Goal: Task Accomplishment & Management: Complete application form

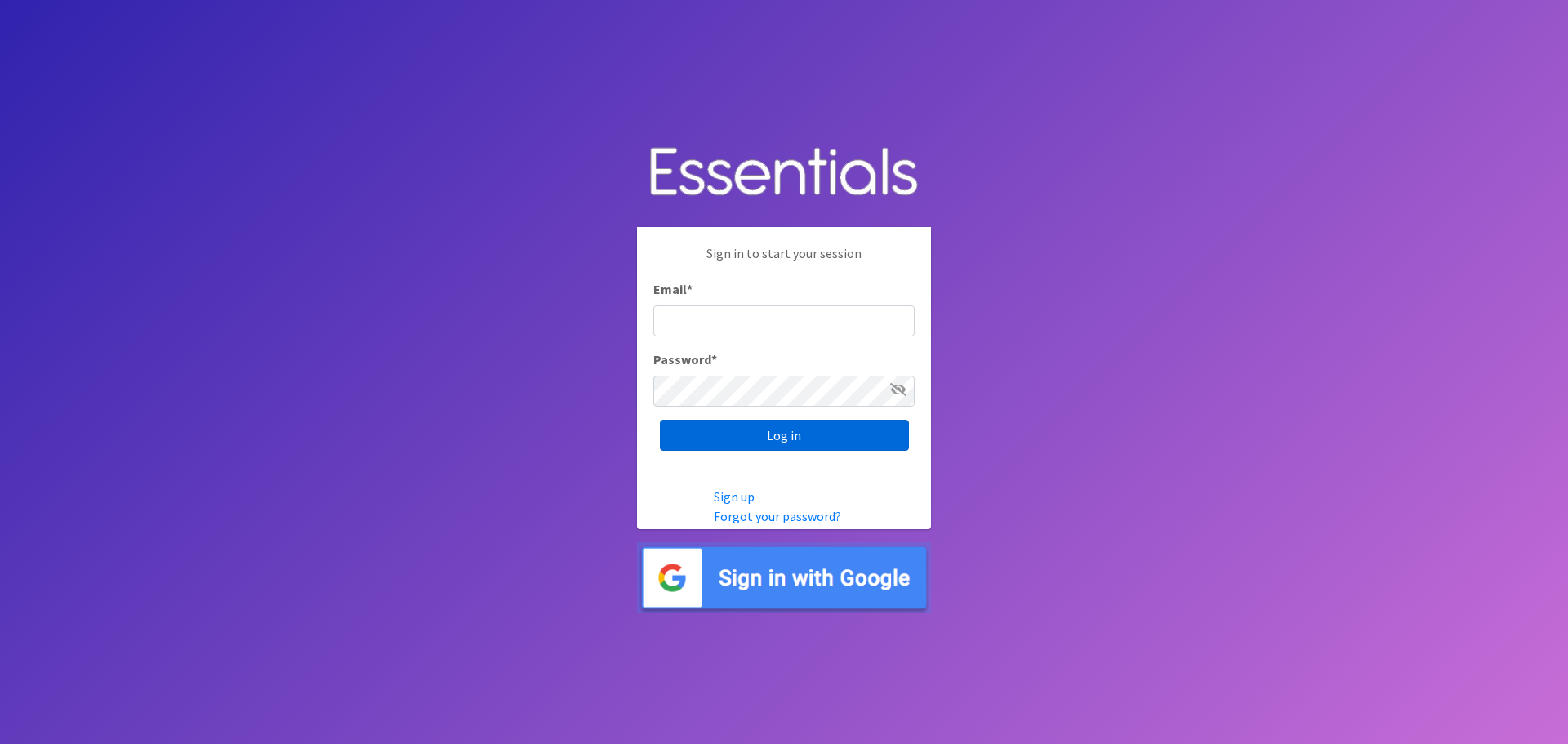
type input "[PERSON_NAME][EMAIL_ADDRESS][PERSON_NAME][DOMAIN_NAME]"
click at [772, 447] on input "Log in" at bounding box center [784, 435] width 249 height 31
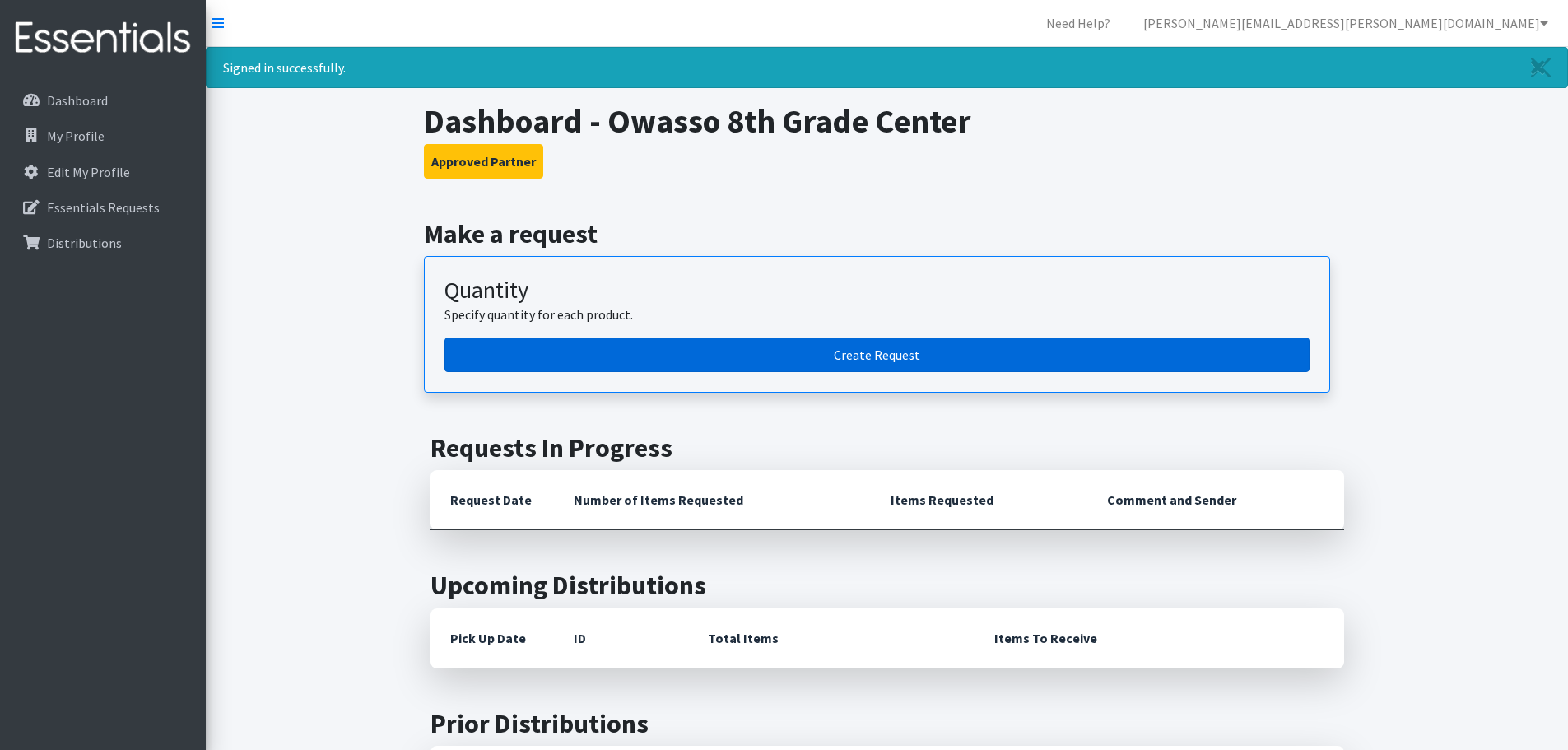
click at [772, 349] on link "Create Request" at bounding box center [877, 355] width 865 height 35
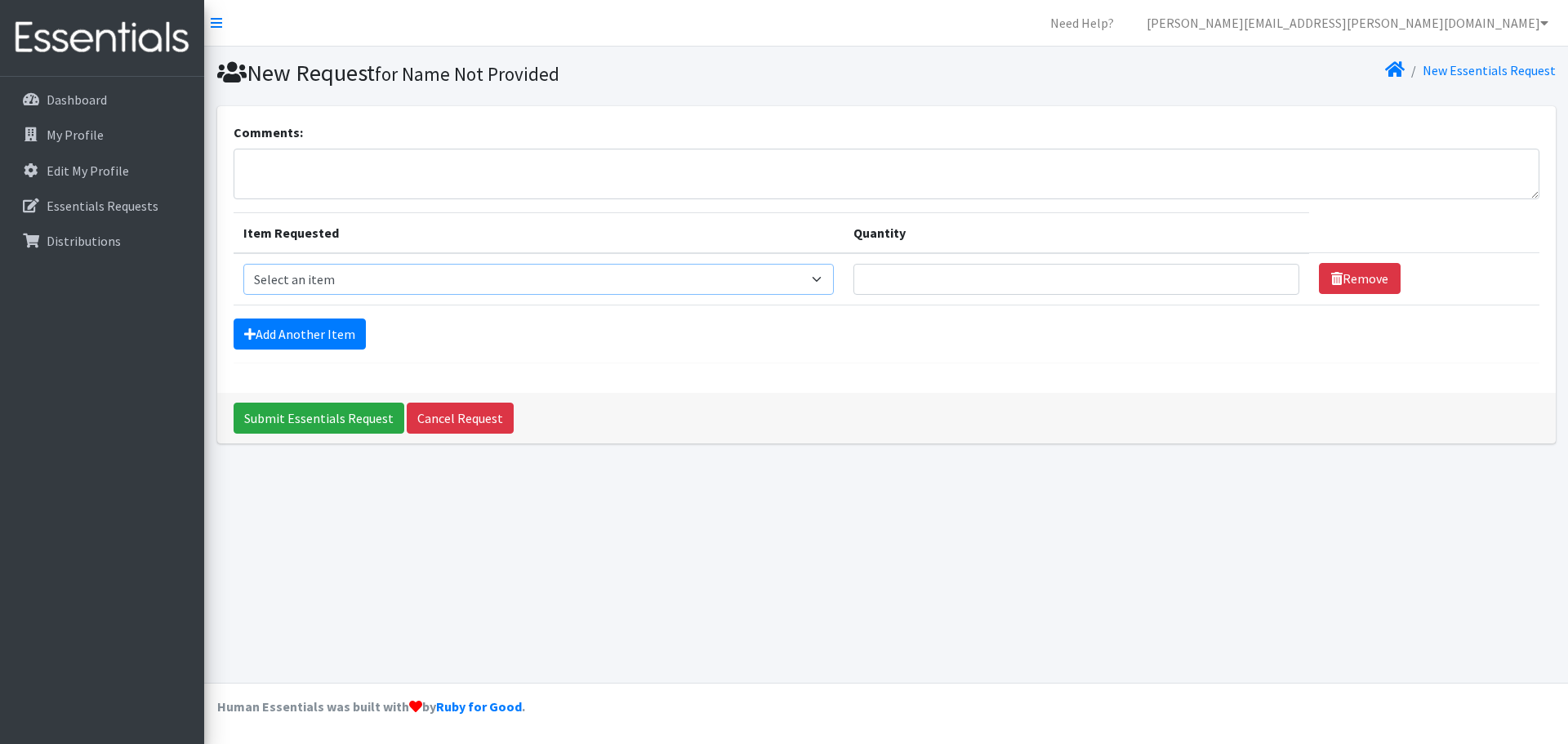
click at [499, 288] on select "Select an item Liners (Pack of 100) Makeup Bag (25) Pads 1 (Pack of 25) Pads 2 …" at bounding box center [538, 279] width 590 height 31
select select "14155"
click at [243, 264] on select "Select an item Liners (Pack of 100) Makeup Bag (25) Pads 1 (Pack of 25) Pads 2 …" at bounding box center [538, 279] width 590 height 31
click at [1271, 274] on input "1" at bounding box center [1076, 279] width 446 height 31
click at [1271, 274] on input "2" at bounding box center [1076, 279] width 446 height 31
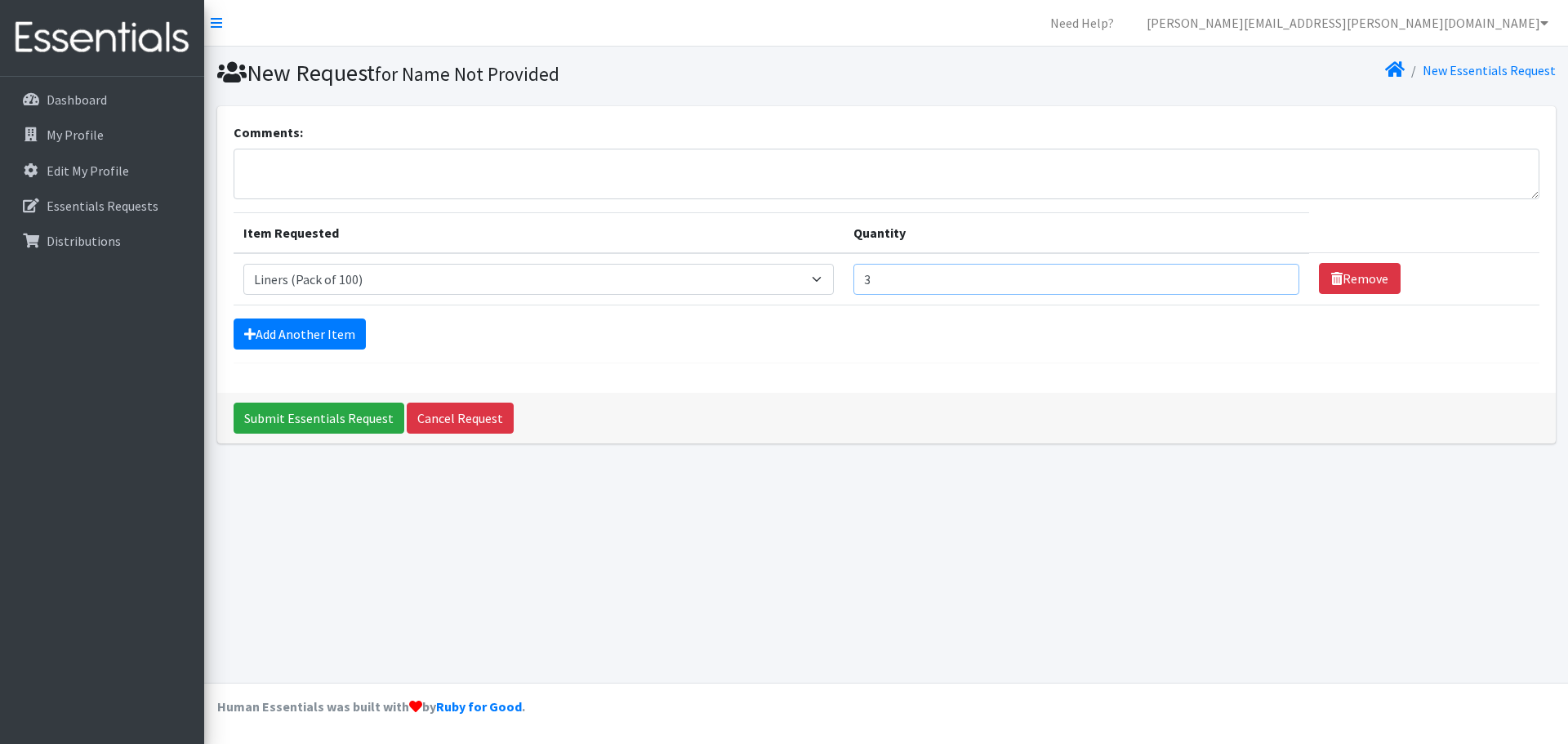
click at [1271, 274] on input "3" at bounding box center [1076, 279] width 446 height 31
type input "4"
click at [1271, 274] on input "4" at bounding box center [1076, 279] width 446 height 31
click at [287, 339] on link "Add Another Item" at bounding box center [299, 334] width 132 height 31
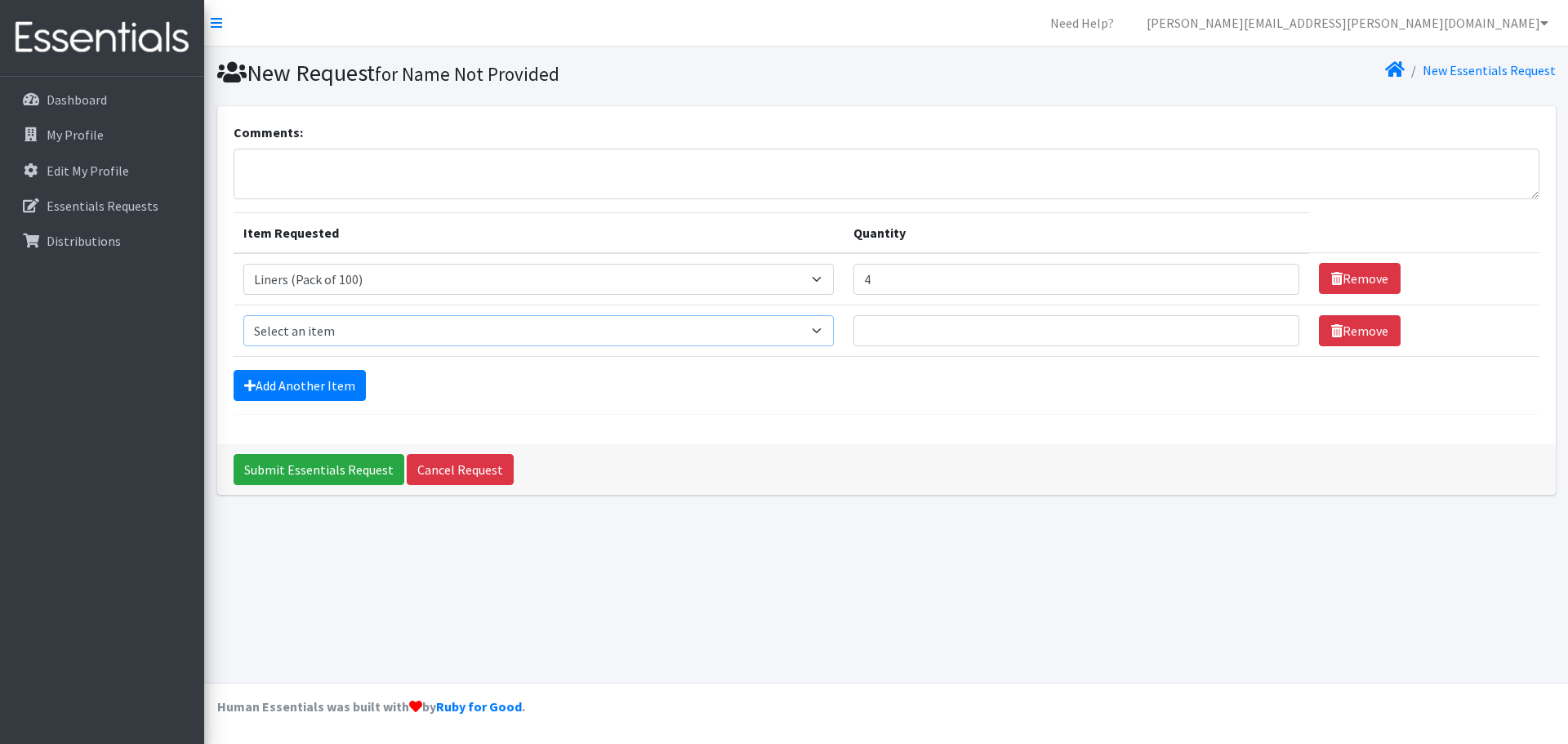
click at [306, 326] on select "Select an item Liners (Pack of 100) Makeup Bag (25) Pads 1 (Pack of 25) Pads 2 …" at bounding box center [538, 330] width 590 height 31
select select "13532"
click at [243, 315] on select "Select an item Liners (Pack of 100) Makeup Bag (25) Pads 1 (Pack of 25) Pads 2 …" at bounding box center [538, 330] width 590 height 31
click at [1269, 326] on input "1" at bounding box center [1076, 330] width 446 height 31
click at [1269, 326] on input "2" at bounding box center [1076, 330] width 446 height 31
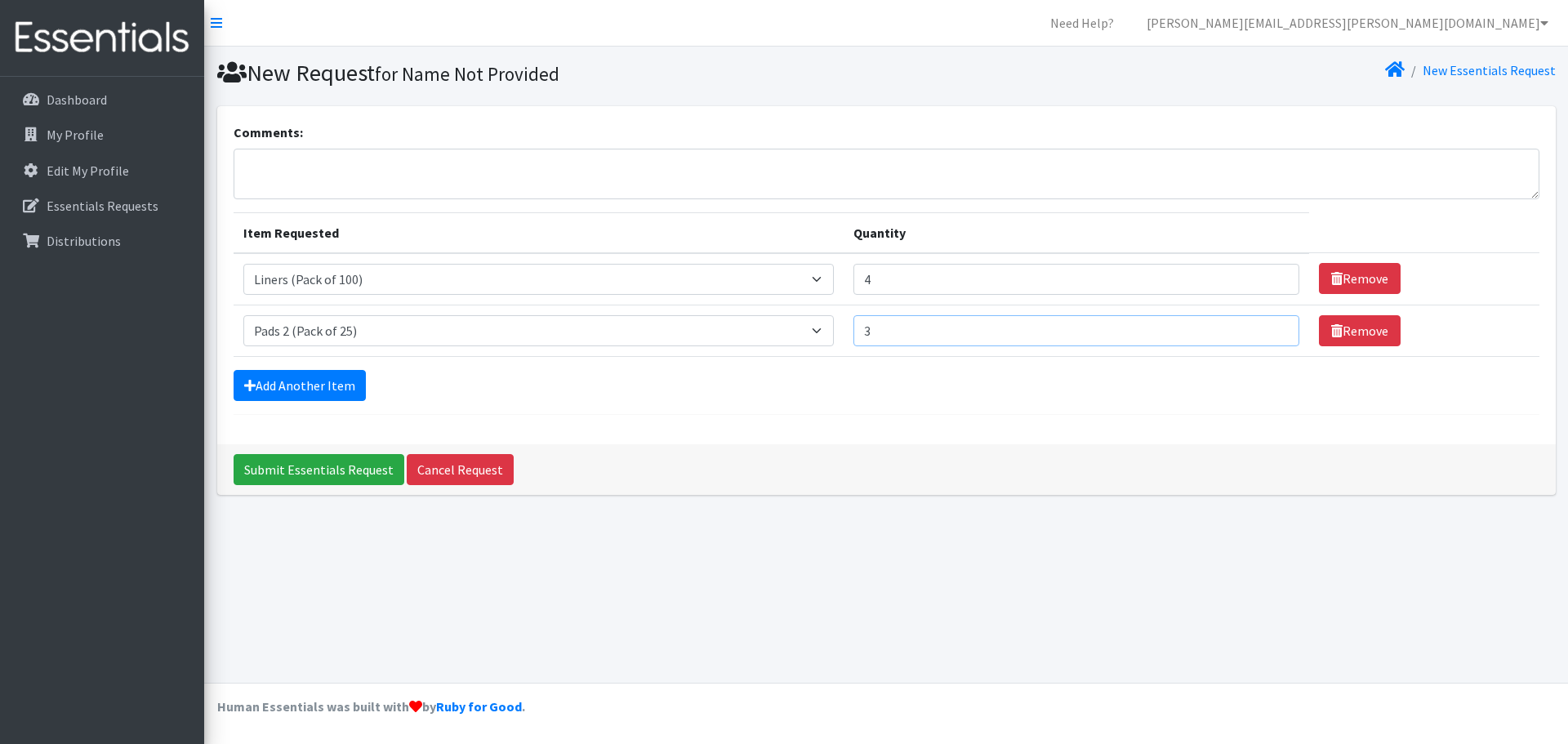
click at [1269, 326] on input "3" at bounding box center [1076, 330] width 446 height 31
click at [1269, 326] on input "4" at bounding box center [1076, 330] width 446 height 31
click at [1269, 326] on input "5" at bounding box center [1076, 330] width 446 height 31
type input "6"
click at [1269, 326] on input "6" at bounding box center [1076, 330] width 446 height 31
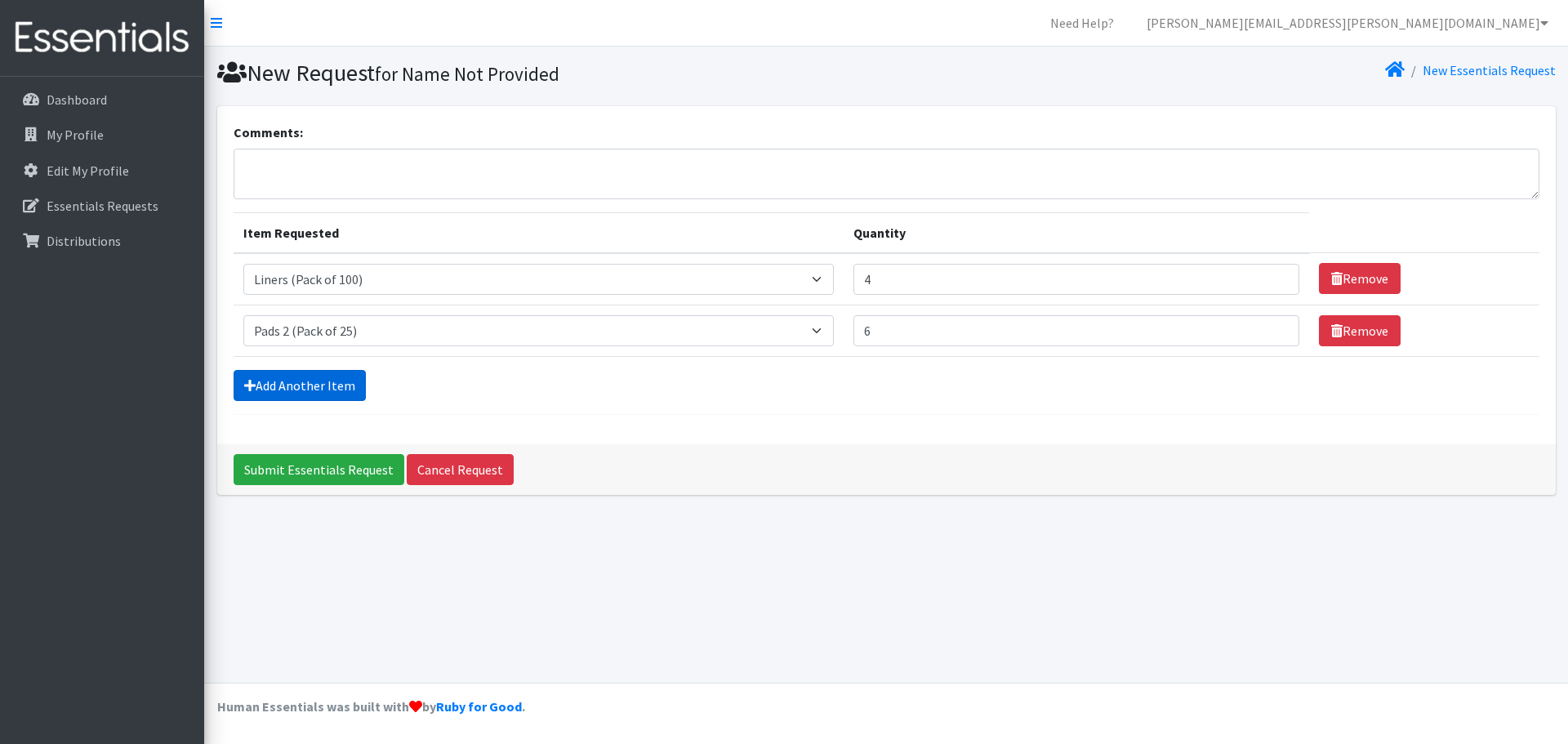
click at [298, 392] on link "Add Another Item" at bounding box center [299, 385] width 132 height 31
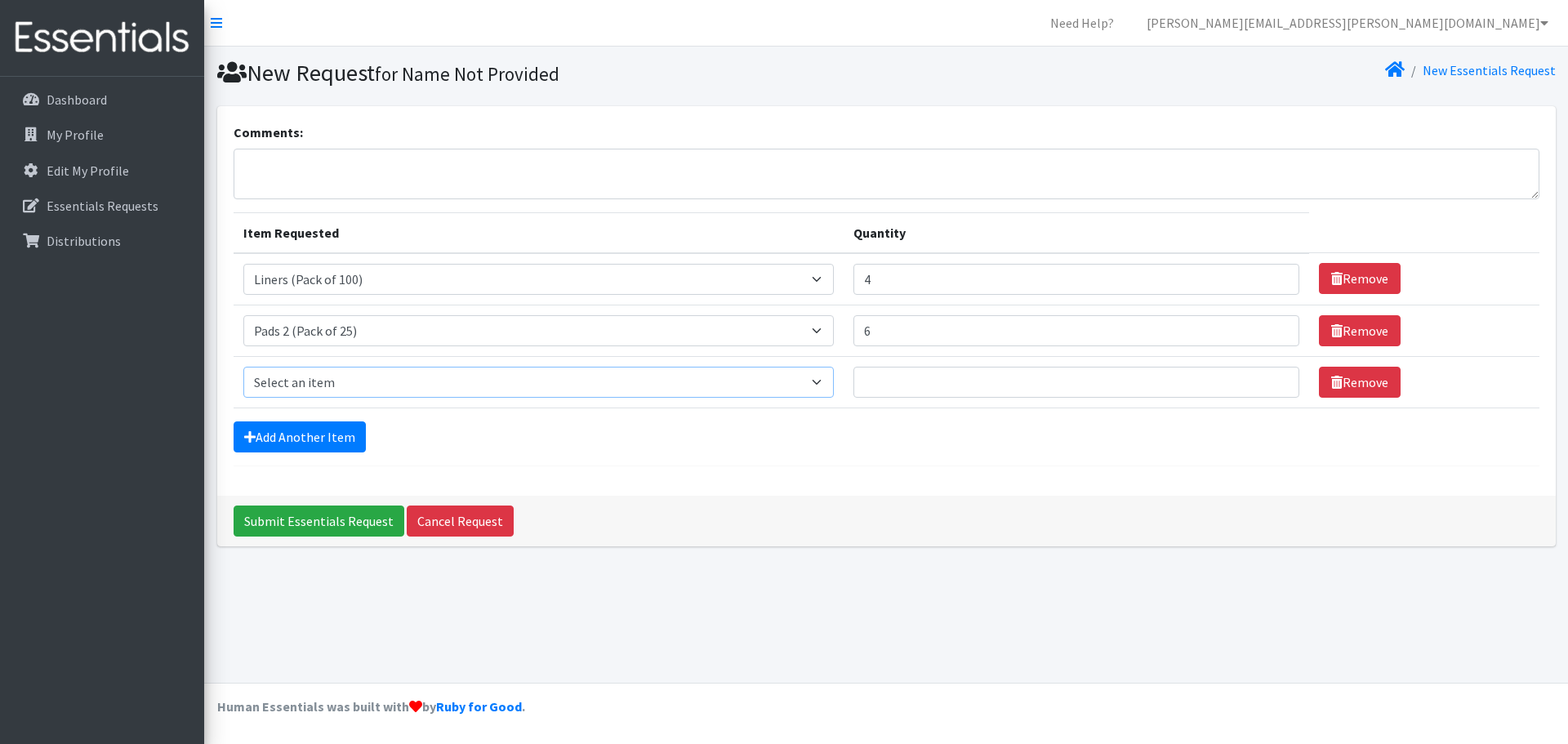
click at [394, 395] on select "Select an item Liners (Pack of 100) Makeup Bag (25) Pads 1 (Pack of 25) Pads 2 …" at bounding box center [538, 382] width 590 height 31
select select "13530"
click at [243, 366] on select "Select an item Liners (Pack of 100) Makeup Bag (25) Pads 1 (Pack of 25) Pads 2 …" at bounding box center [538, 382] width 590 height 31
click at [1269, 377] on input "1" at bounding box center [1076, 382] width 446 height 31
click at [1269, 377] on input "2" at bounding box center [1076, 382] width 446 height 31
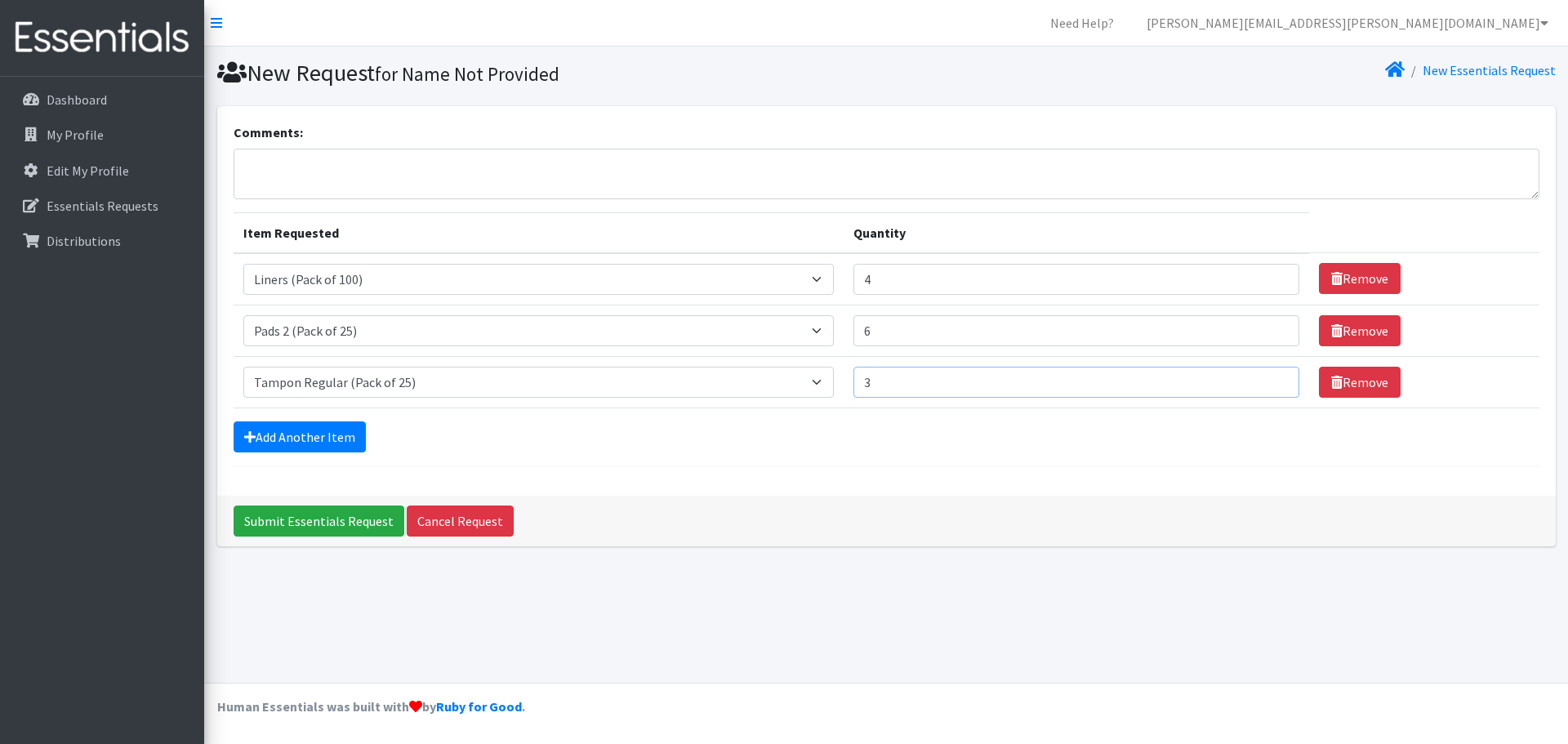
click at [1268, 377] on input "3" at bounding box center [1076, 382] width 446 height 31
drag, startPoint x: 1267, startPoint y: 377, endPoint x: 1090, endPoint y: 402, distance: 178.8
type input "4"
click at [1263, 378] on input "4" at bounding box center [1076, 382] width 446 height 31
click at [308, 432] on link "Add Another Item" at bounding box center [299, 436] width 132 height 31
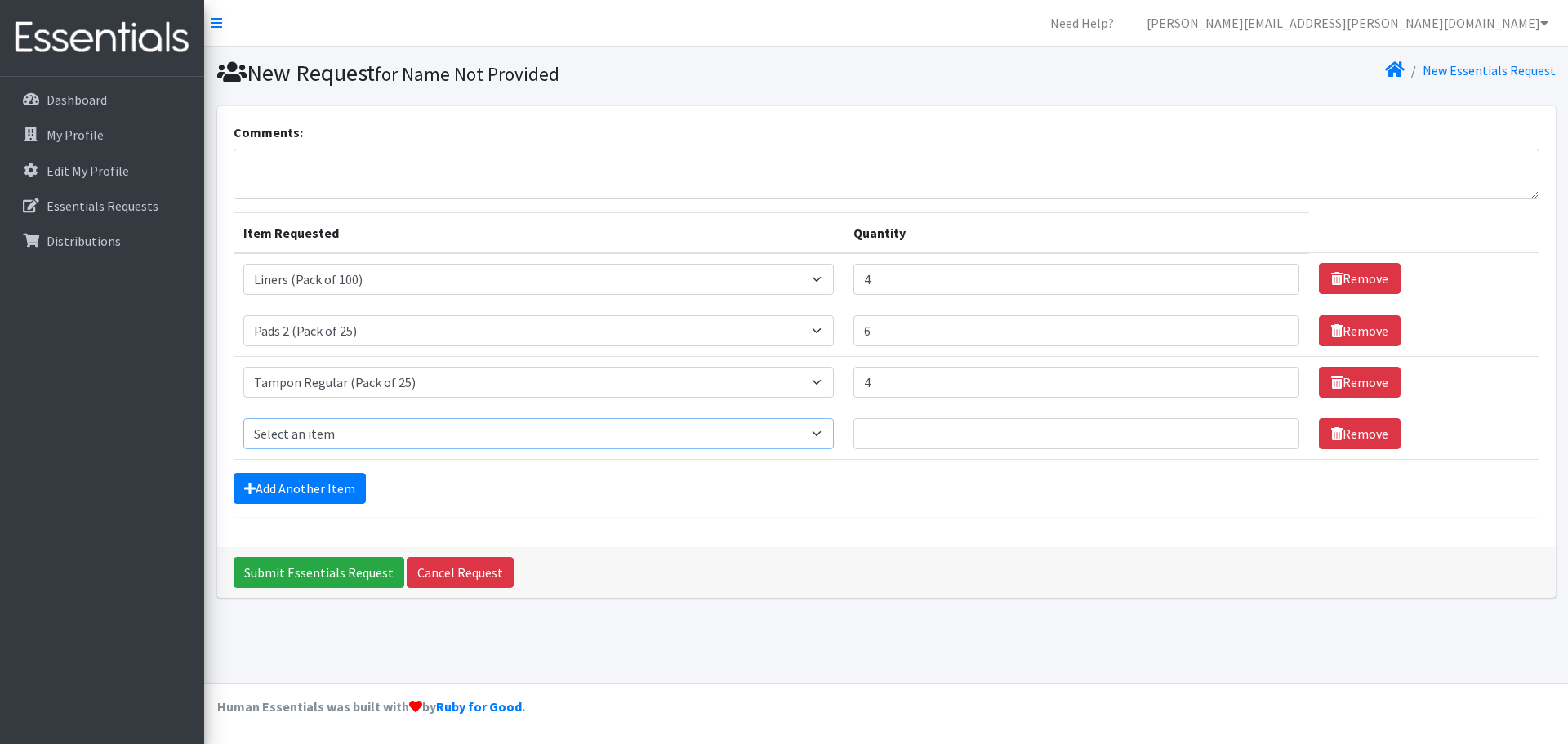
click at [326, 432] on select "Select an item Liners (Pack of 100) Makeup Bag (25) Pads 1 (Pack of 25) Pads 2 …" at bounding box center [538, 433] width 590 height 31
select select "13531"
click at [243, 418] on select "Select an item Liners (Pack of 100) Makeup Bag (25) Pads 1 (Pack of 25) Pads 2 …" at bounding box center [538, 433] width 590 height 31
click at [1271, 429] on input "1" at bounding box center [1076, 433] width 446 height 31
click at [1271, 429] on input "2" at bounding box center [1076, 433] width 446 height 31
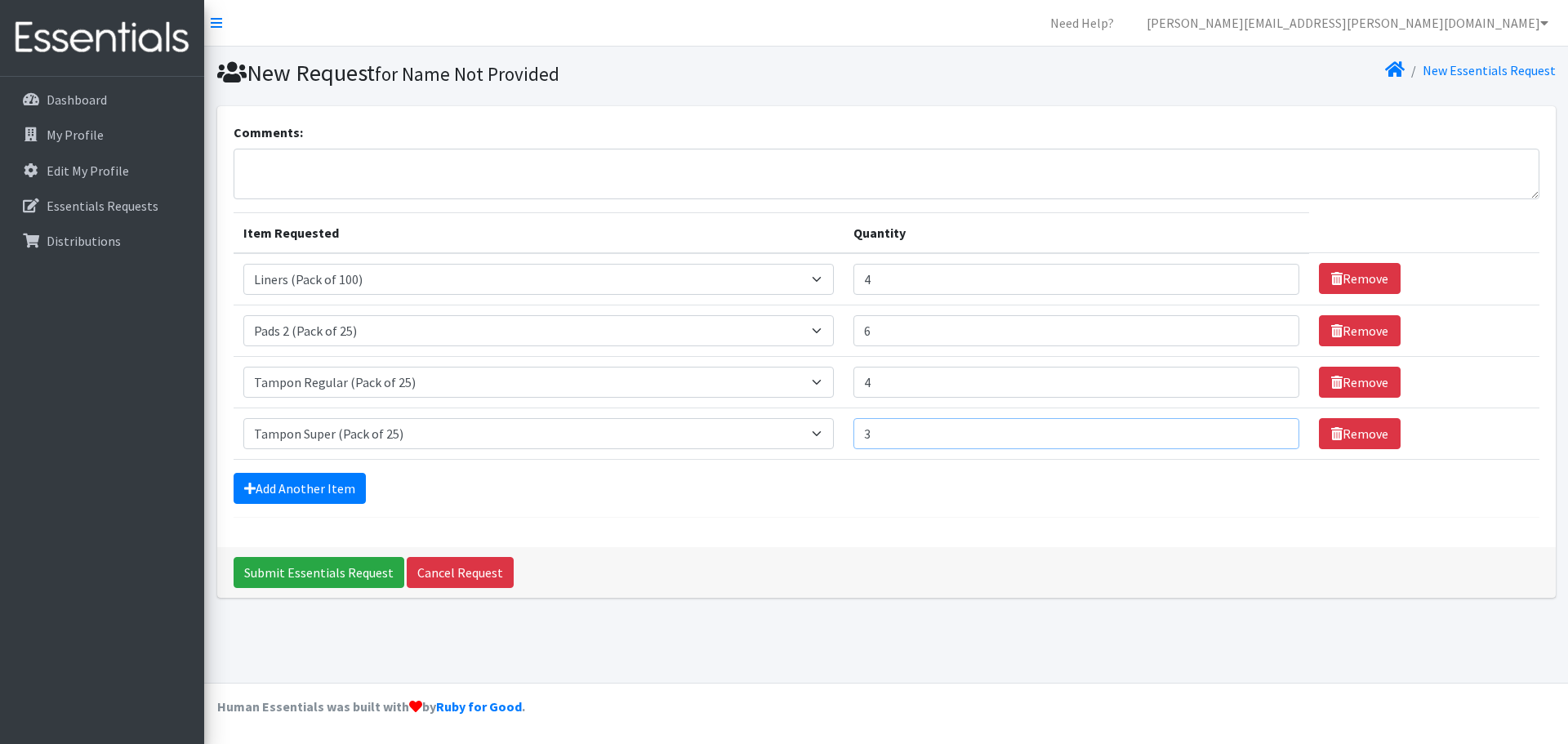
click at [1271, 429] on input "3" at bounding box center [1076, 433] width 446 height 31
type input "4"
click at [1271, 429] on input "4" at bounding box center [1076, 433] width 446 height 31
click at [335, 488] on link "Add Another Item" at bounding box center [299, 488] width 132 height 31
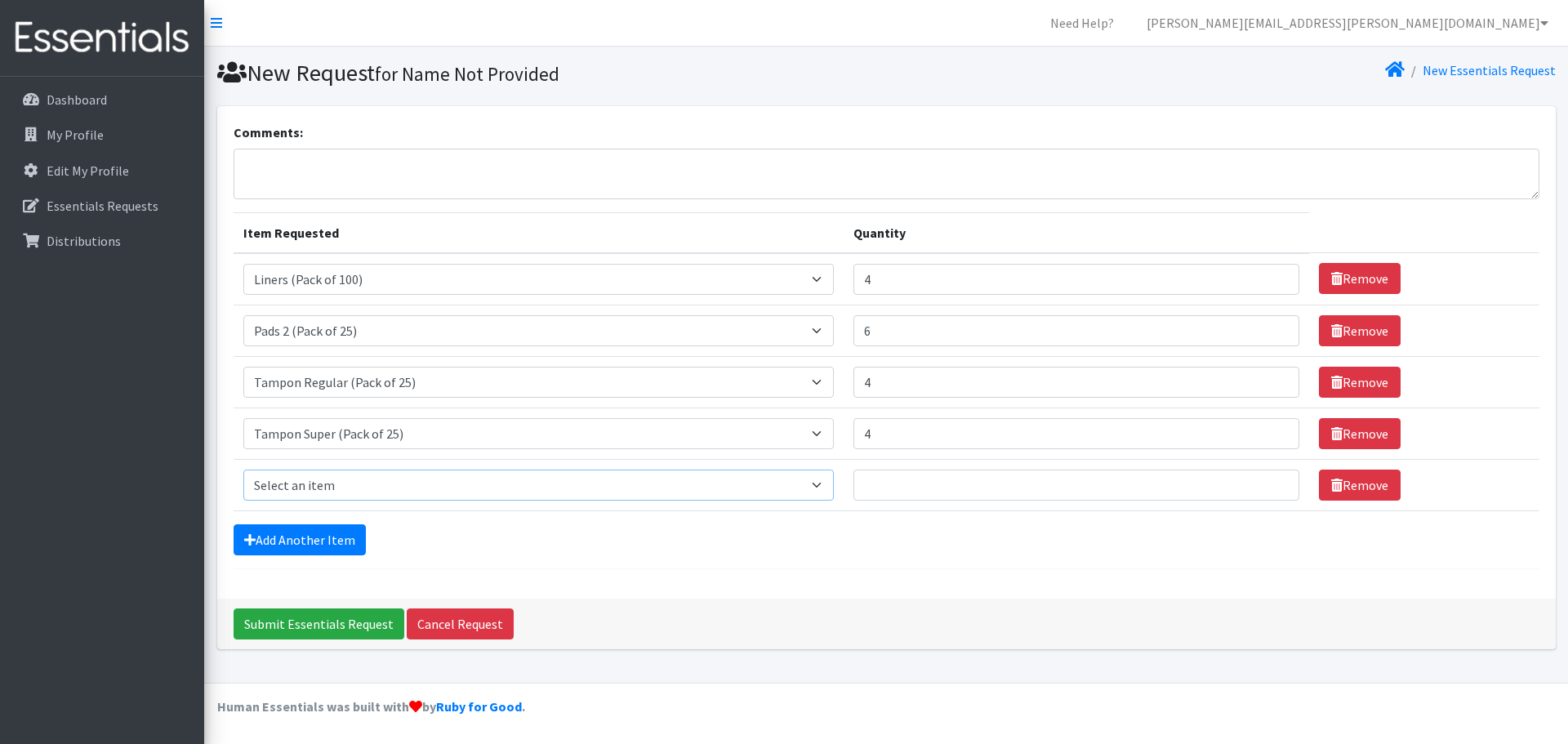
click at [332, 487] on select "Select an item Liners (Pack of 100) Makeup Bag (25) Pads 1 (Pack of 25) Pads 2 …" at bounding box center [538, 485] width 590 height 31
select select "13447"
click at [243, 470] on select "Select an item Liners (Pack of 100) Makeup Bag (25) Pads 1 (Pack of 25) Pads 2 …" at bounding box center [538, 485] width 590 height 31
click at [1270, 484] on input "1" at bounding box center [1076, 485] width 446 height 31
click at [1270, 484] on input "2" at bounding box center [1076, 485] width 446 height 31
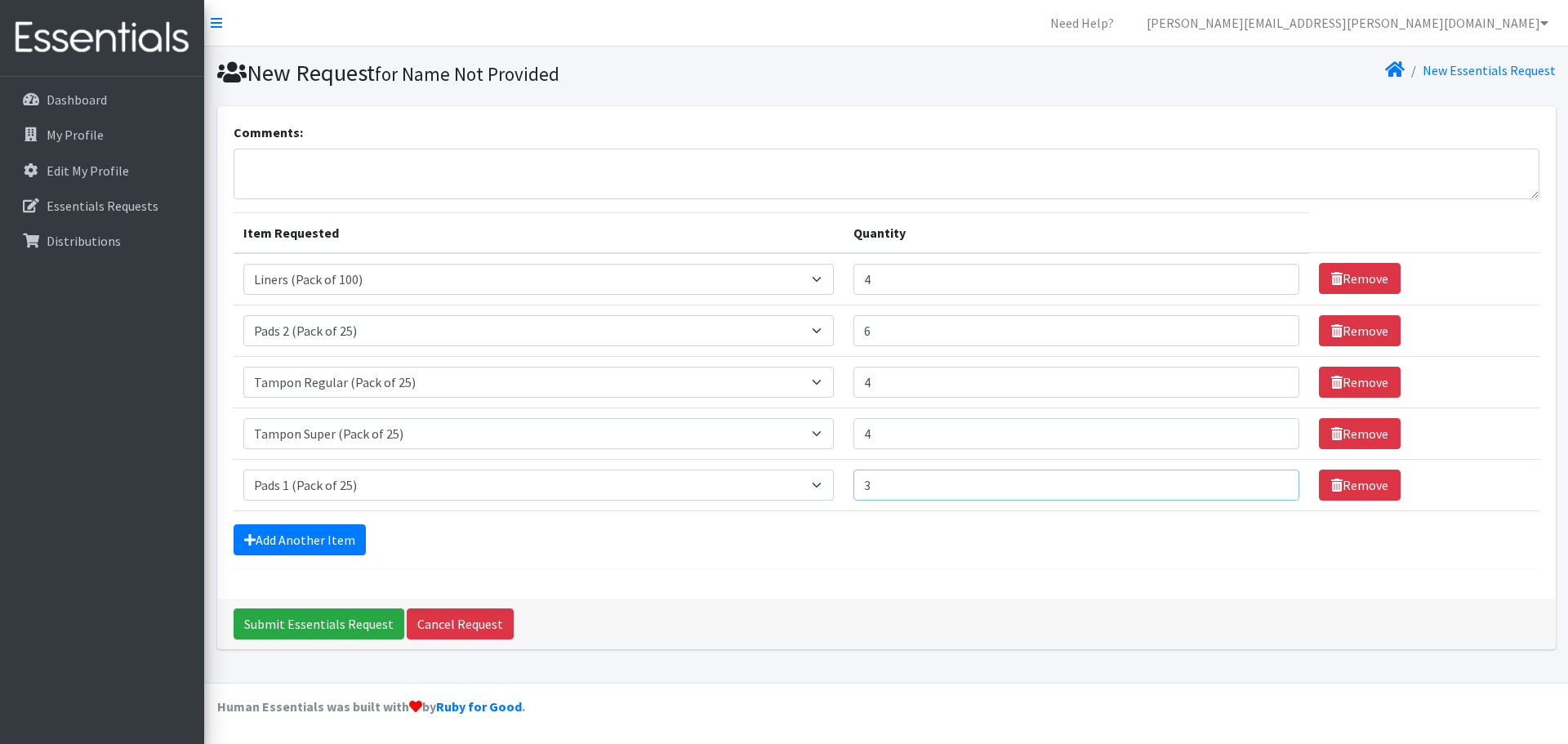
click at [1270, 484] on input "3" at bounding box center [1076, 485] width 446 height 31
type input "4"
click at [1270, 484] on input "4" at bounding box center [1076, 485] width 446 height 31
click at [1196, 536] on div "Add Another Item" at bounding box center [886, 539] width 1306 height 31
click at [469, 181] on textarea "Comments:" at bounding box center [886, 173] width 1306 height 51
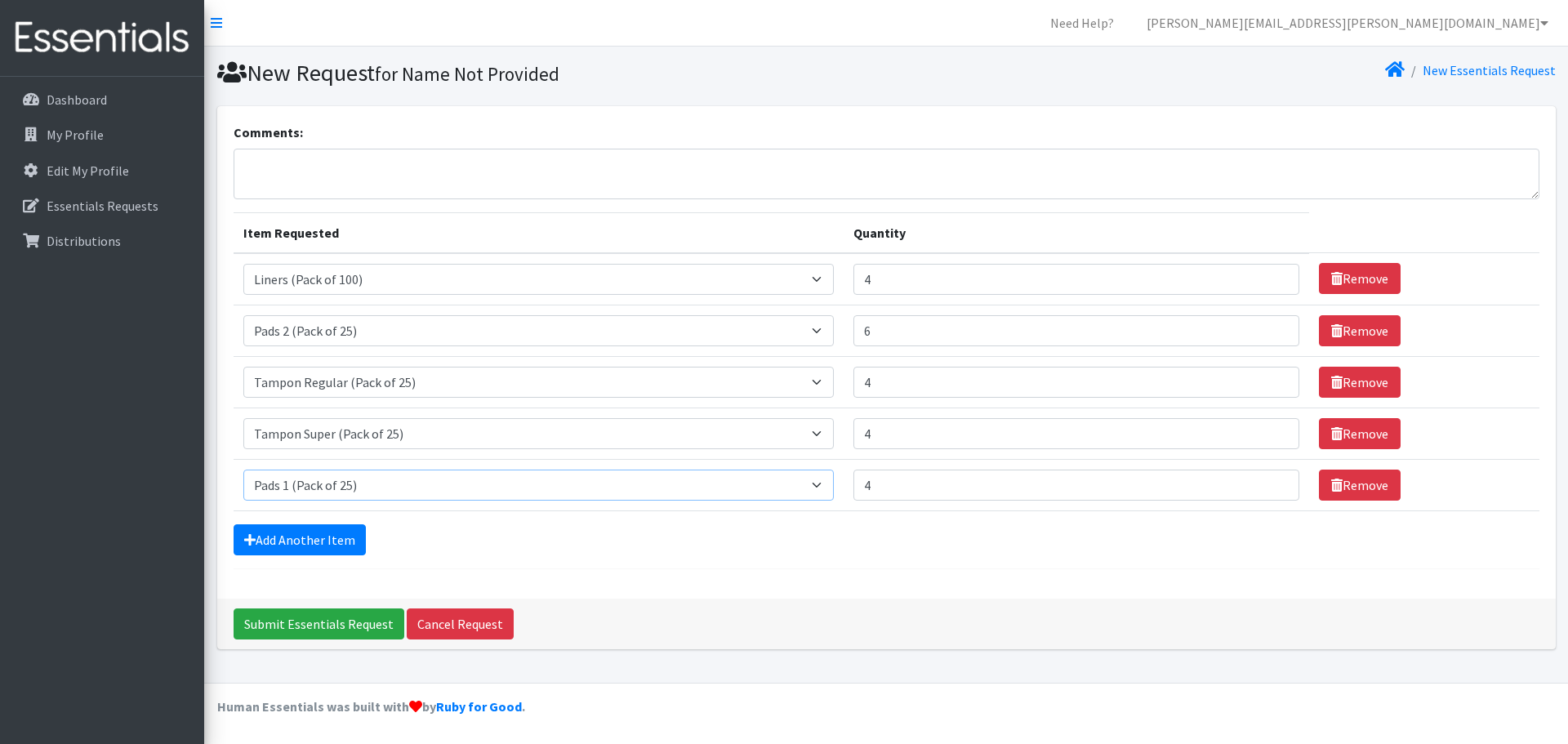
click at [376, 486] on select "Select an item Liners (Pack of 100) Makeup Bag (25) Pads 1 (Pack of 25) Pads 2 …" at bounding box center [538, 485] width 590 height 31
click at [884, 554] on div "Add Another Item" at bounding box center [886, 539] width 1306 height 31
type input "3"
click at [1273, 437] on input "3" at bounding box center [1076, 433] width 446 height 31
type input "3"
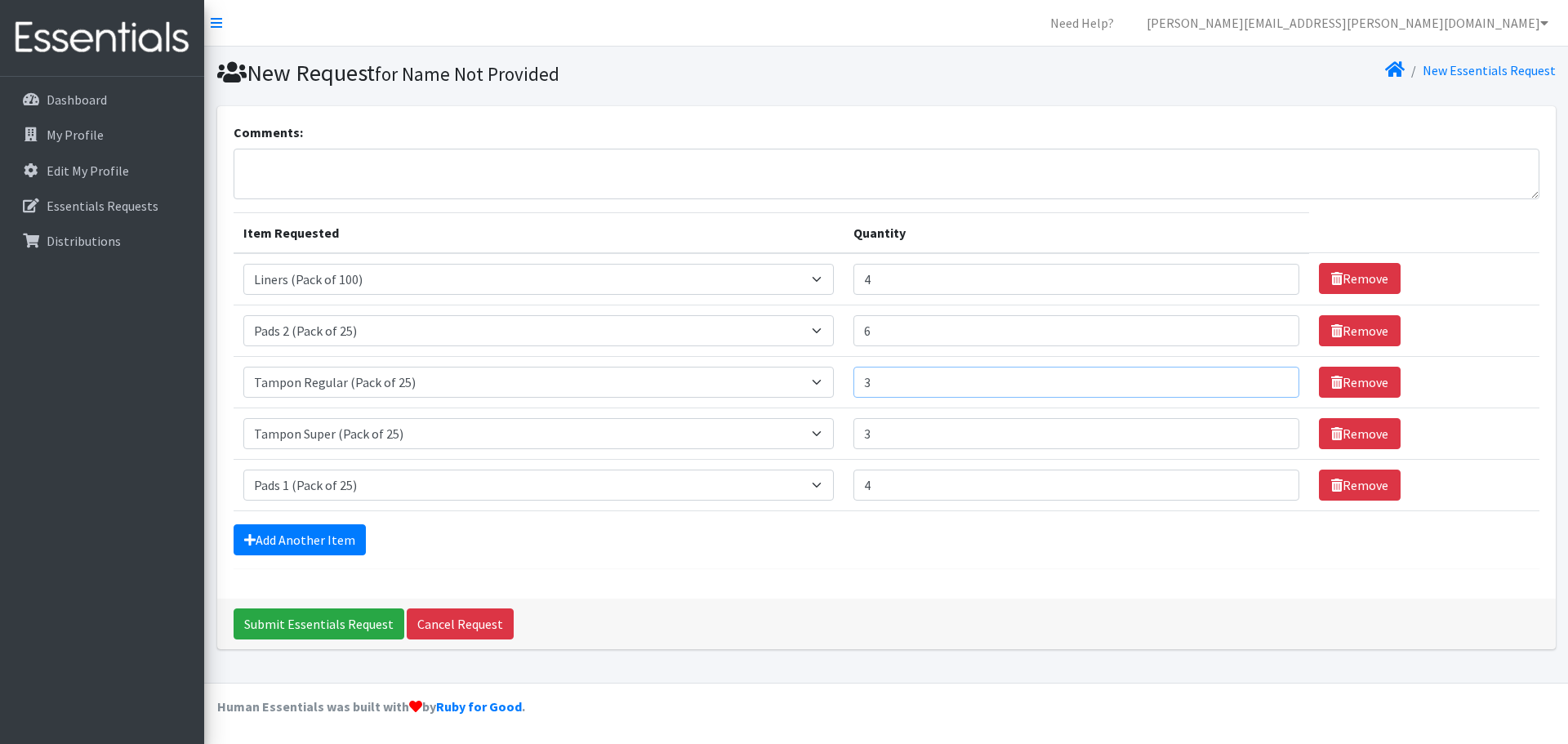
click at [1269, 387] on input "3" at bounding box center [1076, 382] width 446 height 31
type input "3"
click at [1270, 283] on input "3" at bounding box center [1076, 279] width 446 height 31
click at [342, 627] on input "Submit Essentials Request" at bounding box center [319, 624] width 170 height 31
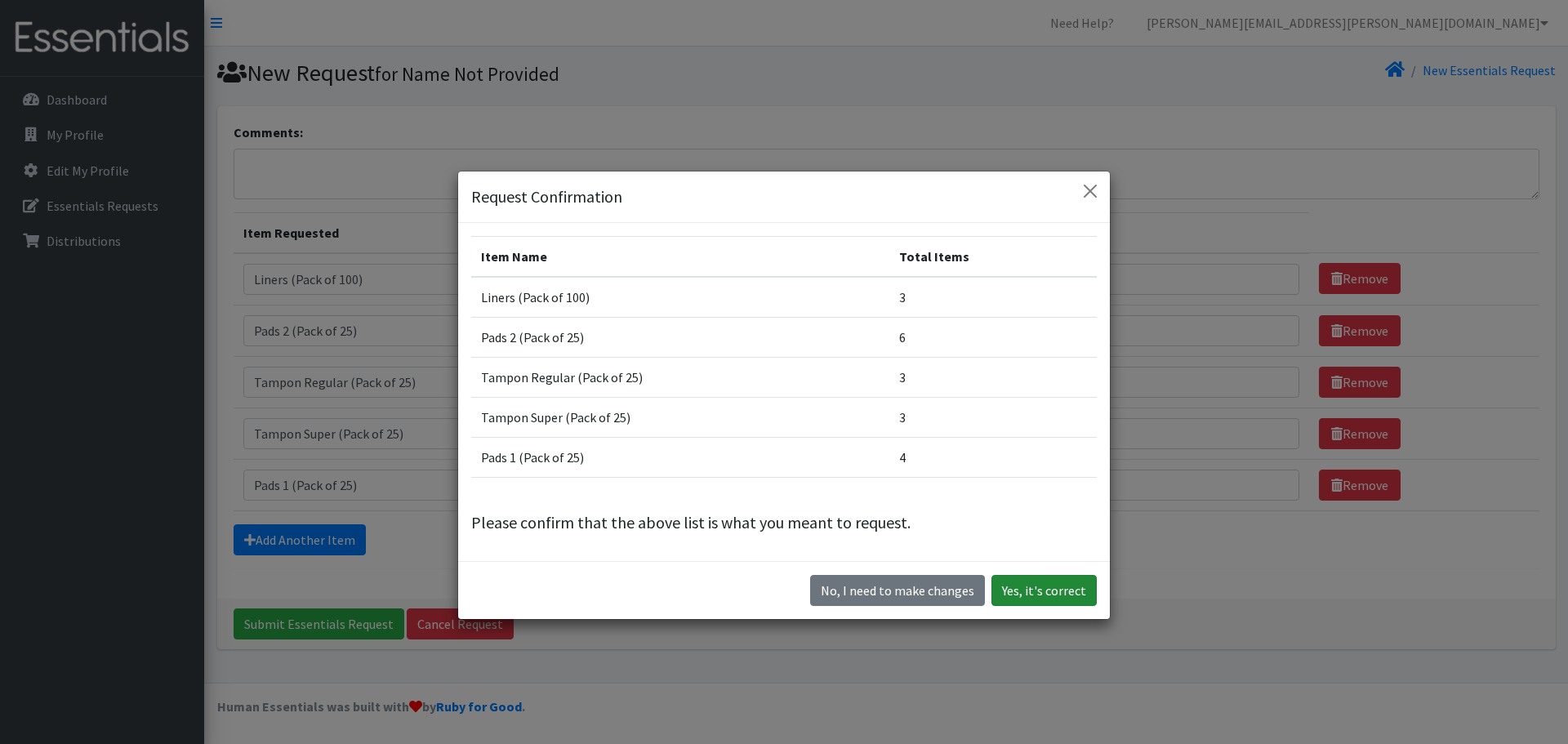
click at [1028, 589] on button "Yes, it's correct" at bounding box center [1044, 590] width 105 height 31
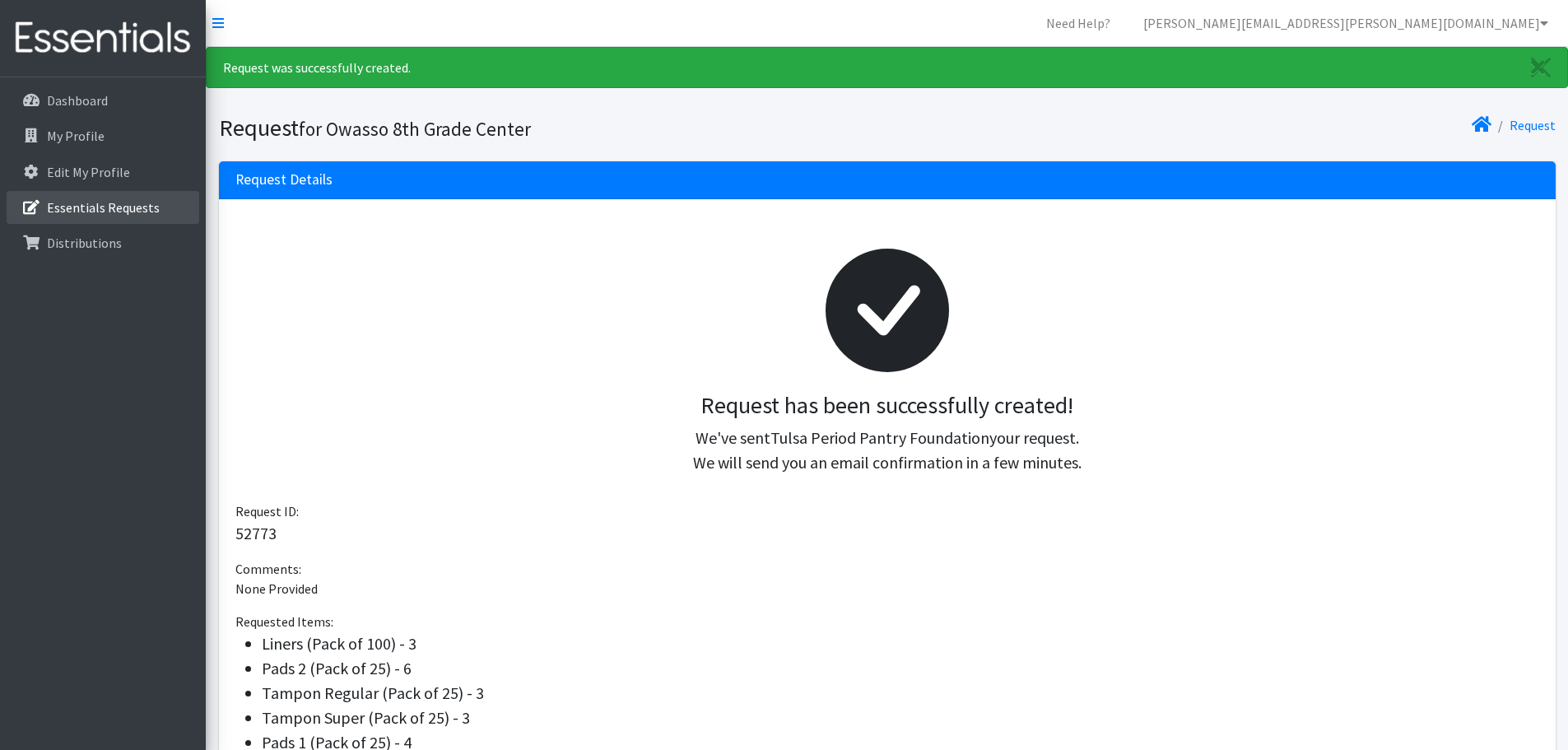
click at [60, 205] on p "Essentials Requests" at bounding box center [103, 207] width 113 height 16
